Goal: Information Seeking & Learning: Check status

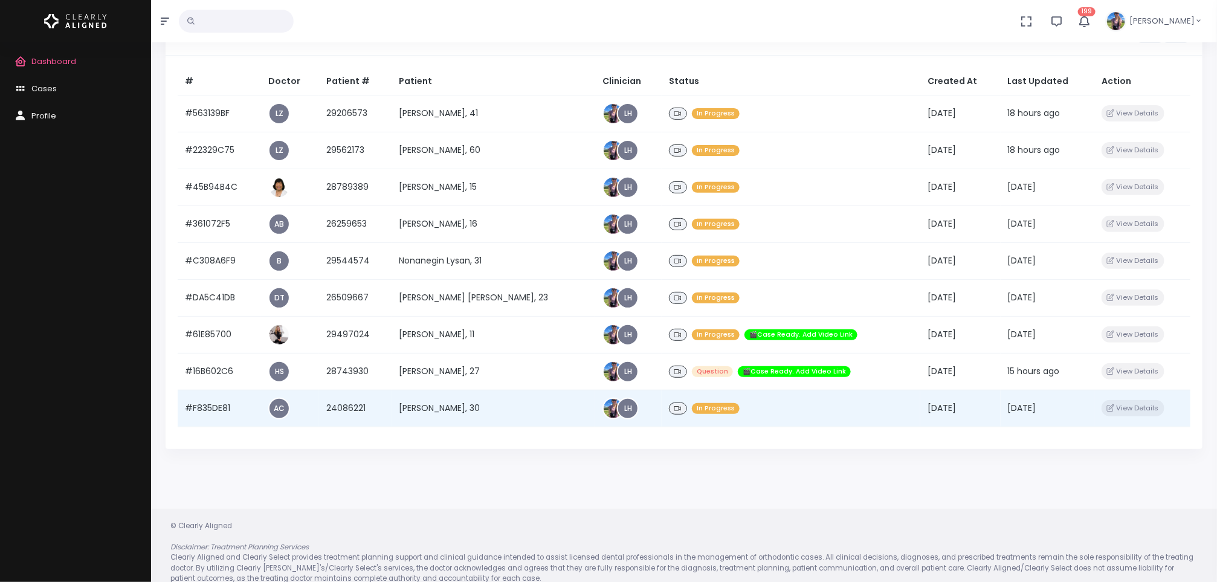
click at [468, 404] on td "[PERSON_NAME], 30" at bounding box center [493, 408] width 204 height 37
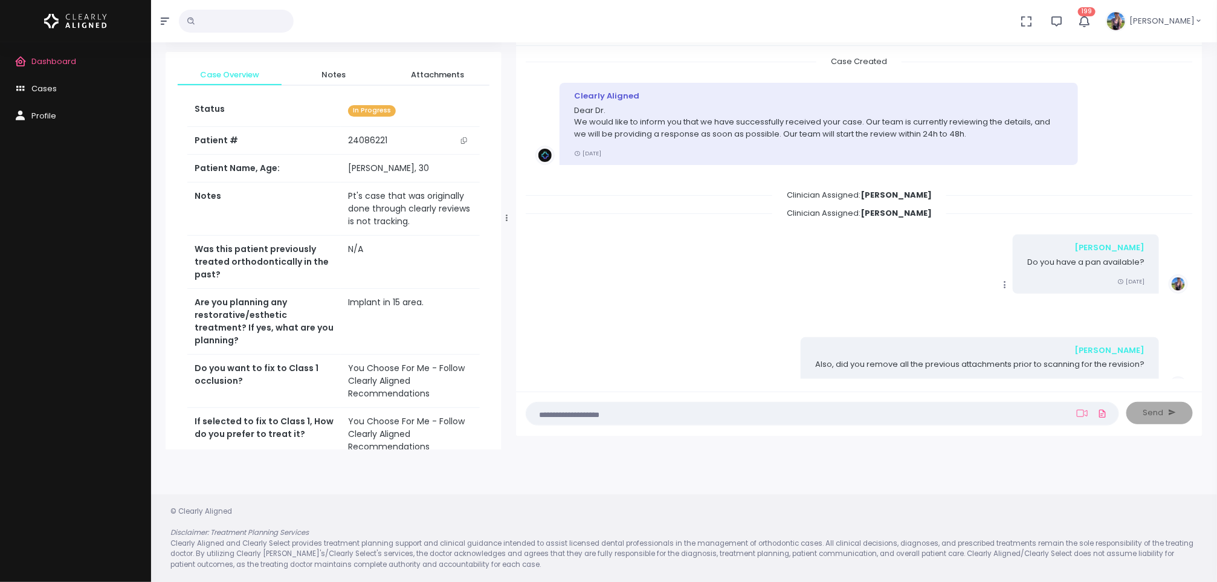
scroll to position [399, 0]
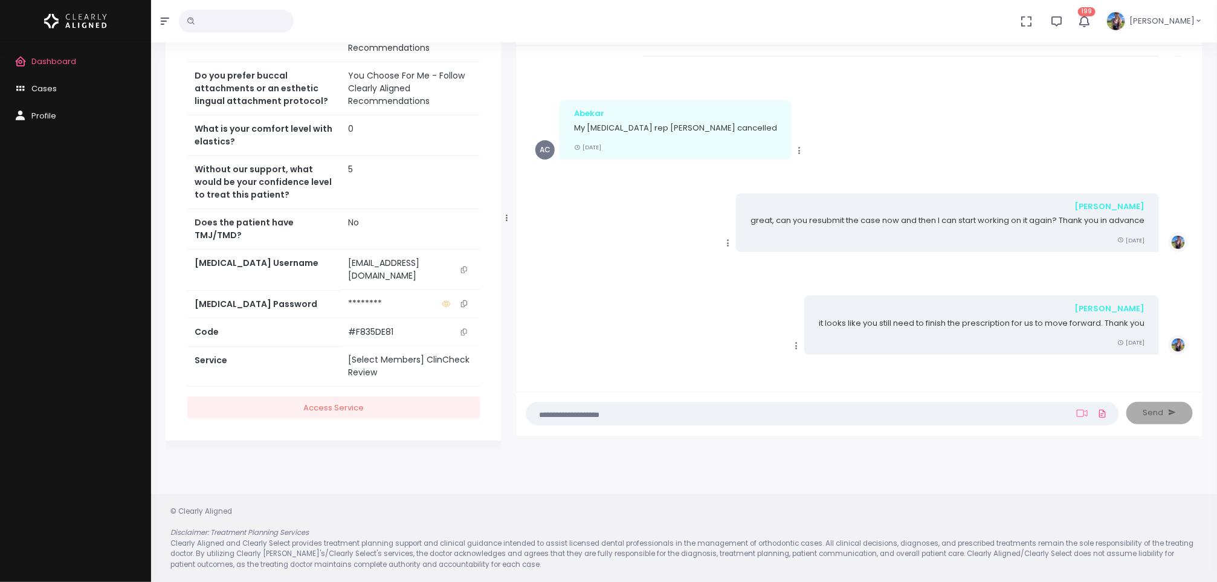
click at [417, 280] on td "[EMAIL_ADDRESS][DOMAIN_NAME]" at bounding box center [410, 269] width 139 height 40
click at [42, 59] on span "Dashboard" at bounding box center [53, 61] width 45 height 11
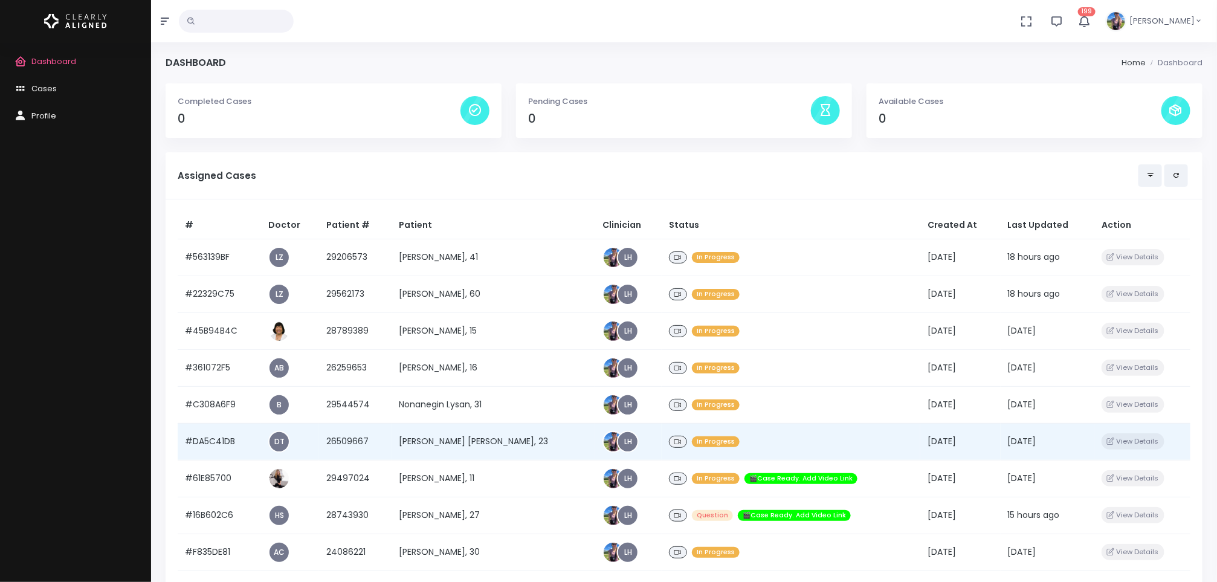
click at [440, 444] on td "[PERSON_NAME] [PERSON_NAME], 23" at bounding box center [493, 441] width 204 height 37
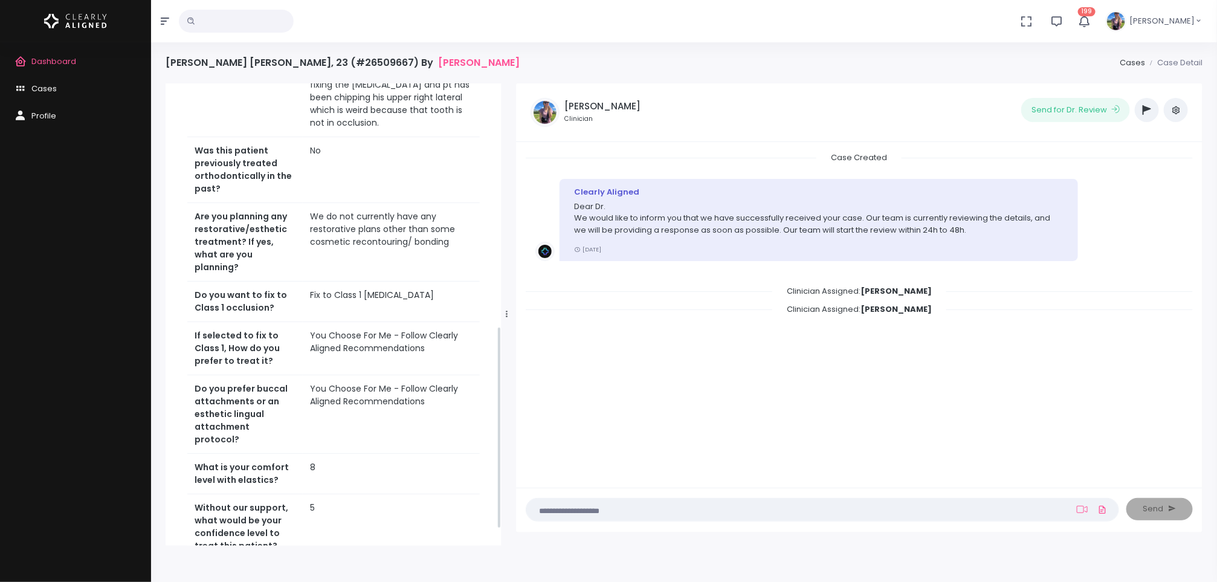
scroll to position [590, 0]
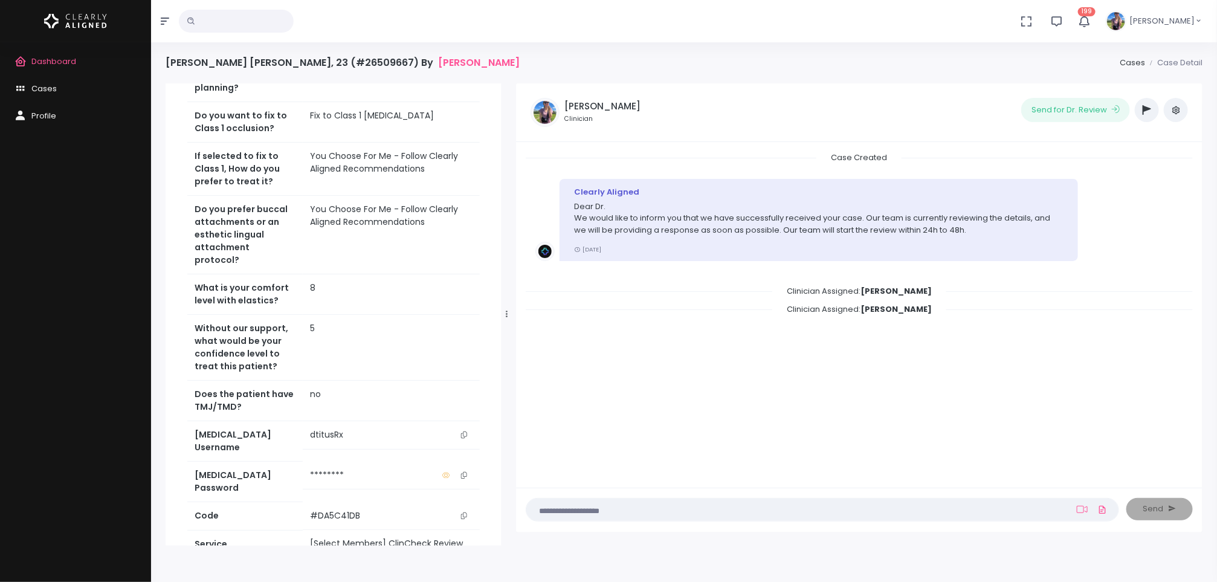
click at [466, 431] on icon "scrollable content" at bounding box center [464, 434] width 6 height 7
click at [60, 63] on span "Dashboard" at bounding box center [53, 61] width 45 height 11
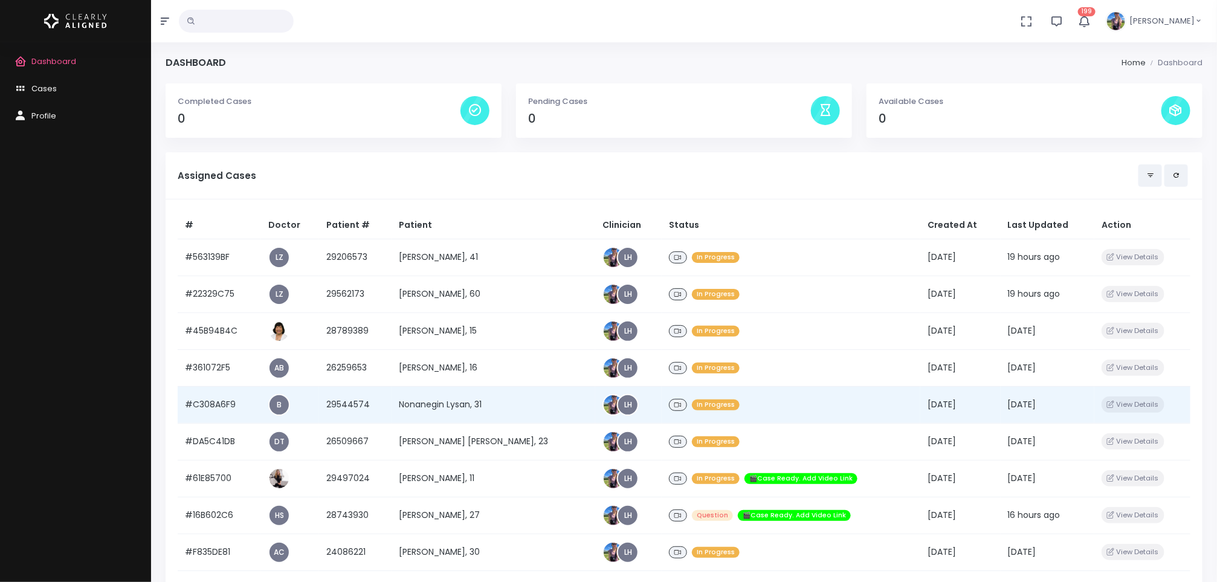
click at [513, 396] on td "Nonanegin Lysan, 31" at bounding box center [493, 404] width 204 height 37
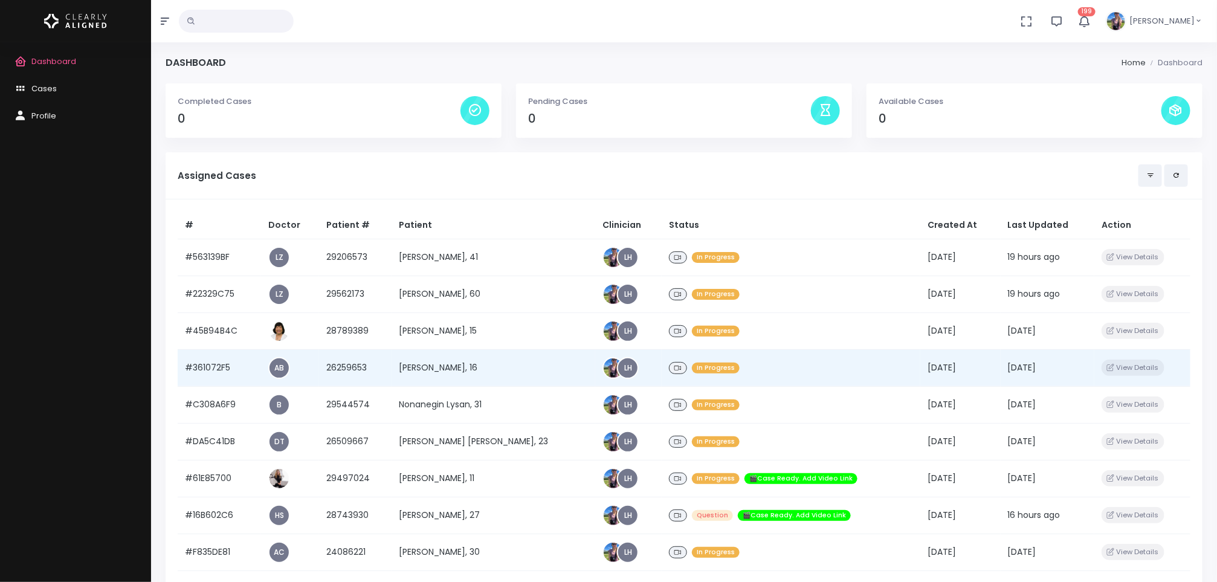
click at [440, 367] on td "[PERSON_NAME], 16" at bounding box center [493, 367] width 204 height 37
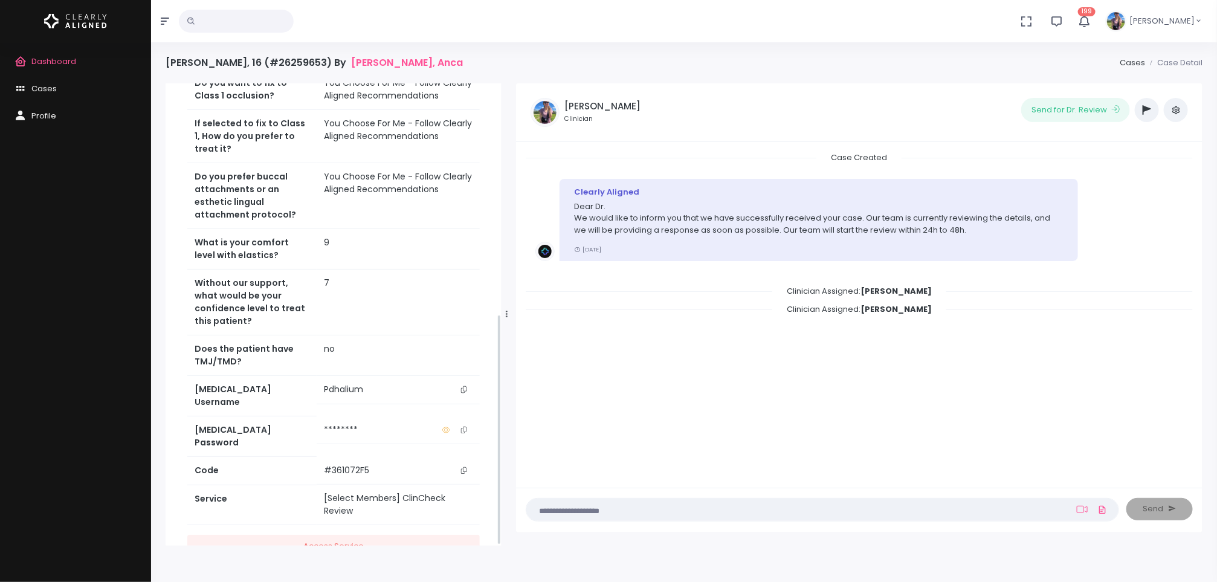
scroll to position [463, 0]
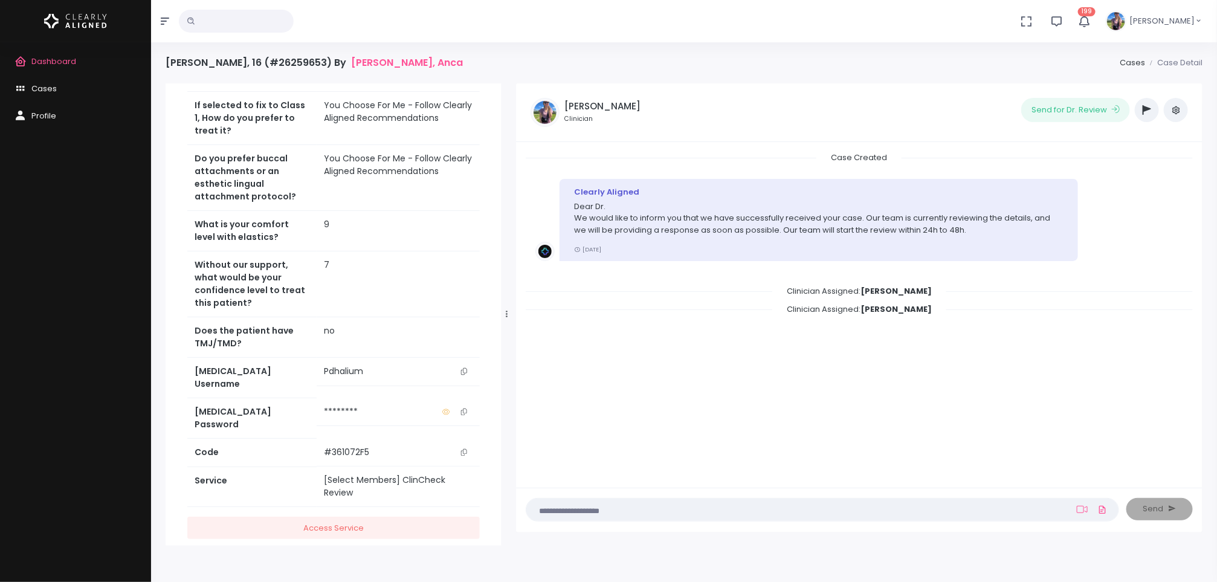
click at [465, 378] on button "scrollable content" at bounding box center [463, 371] width 17 height 13
